Goal: Task Accomplishment & Management: Manage account settings

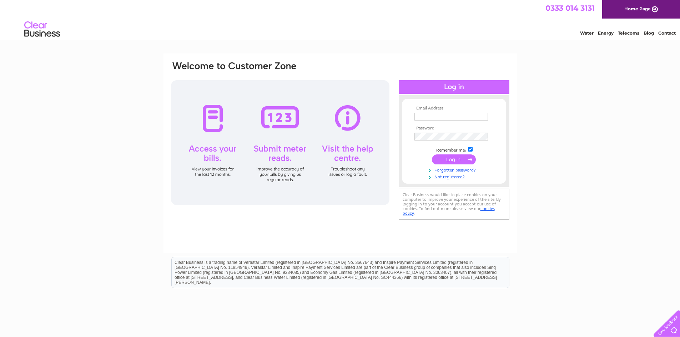
type input "[EMAIL_ADDRESS][DOMAIN_NAME]"
click at [461, 159] on input "submit" at bounding box center [454, 159] width 44 height 10
click at [670, 32] on link "Contact" at bounding box center [666, 32] width 17 height 5
click at [446, 159] on input "submit" at bounding box center [454, 159] width 44 height 10
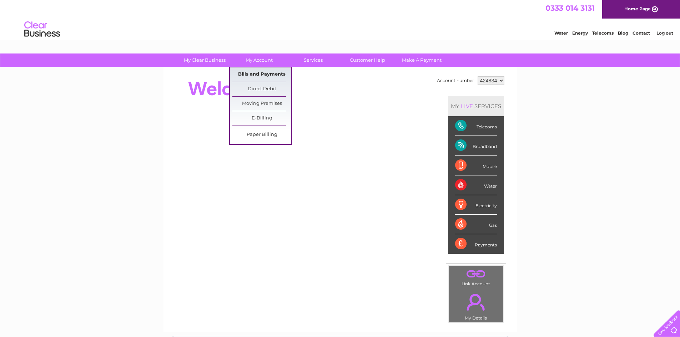
click at [258, 71] on link "Bills and Payments" at bounding box center [261, 74] width 59 height 14
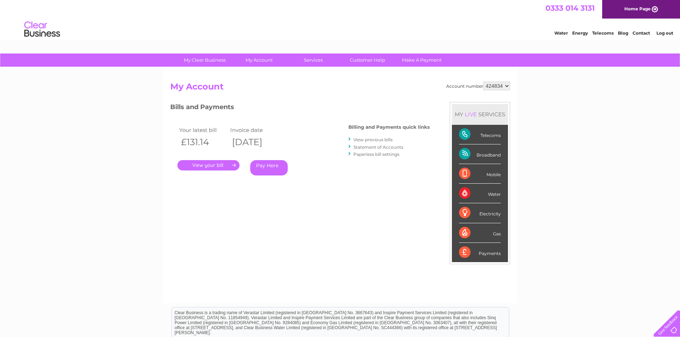
click at [197, 166] on link "." at bounding box center [208, 165] width 62 height 10
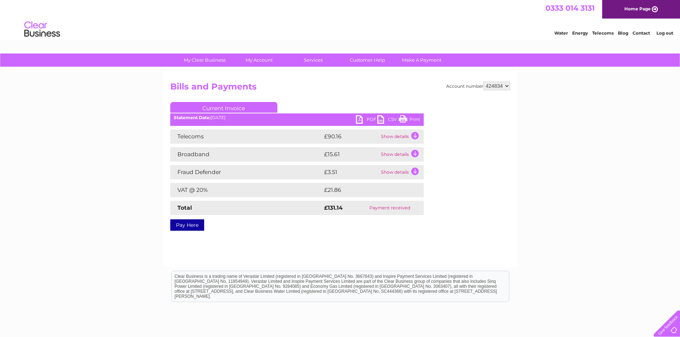
click at [413, 136] on td "Show details" at bounding box center [401, 137] width 45 height 14
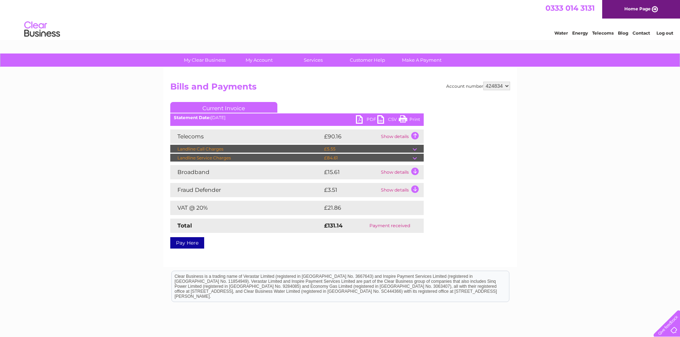
click at [361, 122] on link "PDF" at bounding box center [366, 120] width 21 height 10
click at [553, 221] on div "My Clear Business Login Details My Details My Preferences Link Account My Accou…" at bounding box center [340, 222] width 680 height 336
